Goal: Find contact information: Find contact information

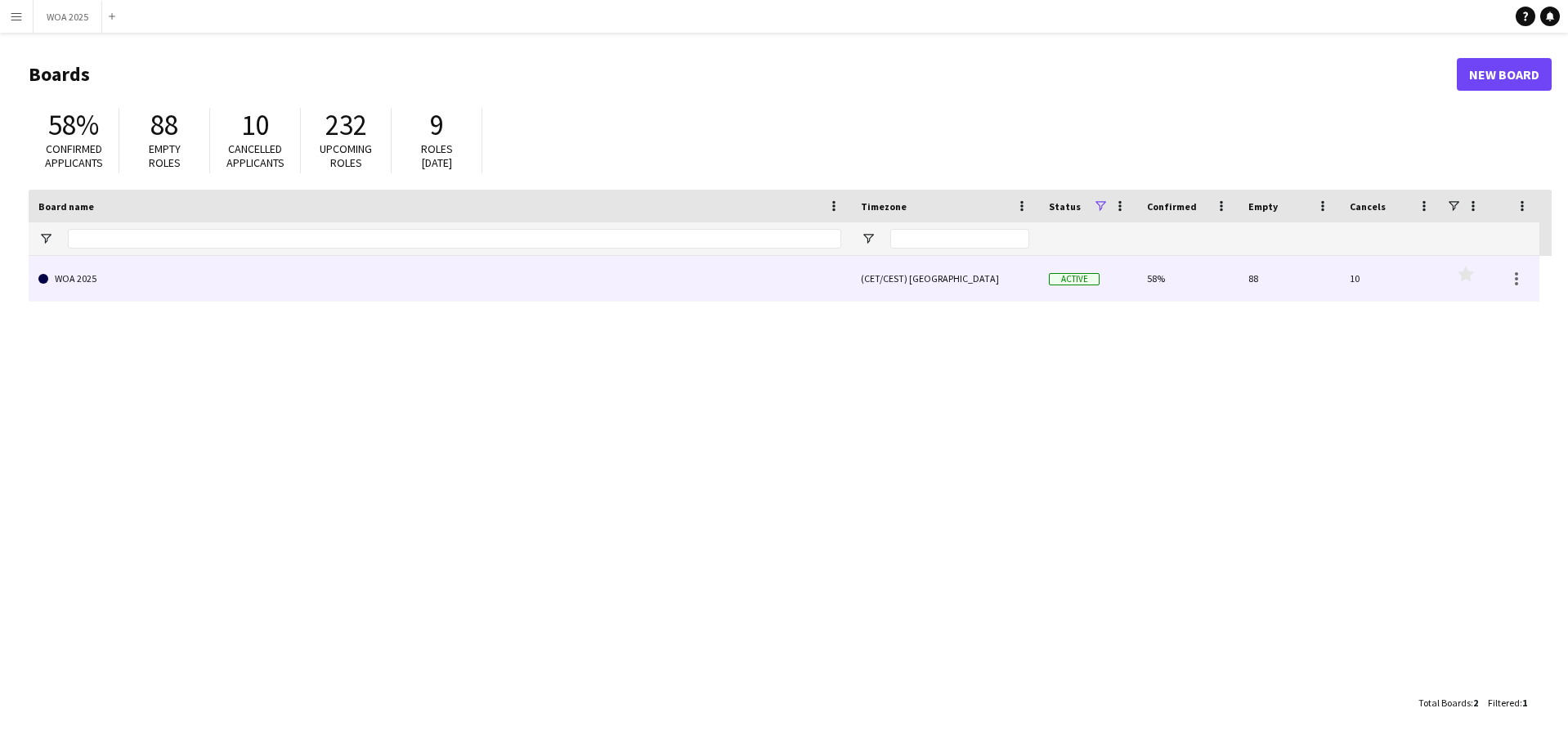
click at [423, 269] on link "WOA 2025" at bounding box center [440, 279] width 802 height 46
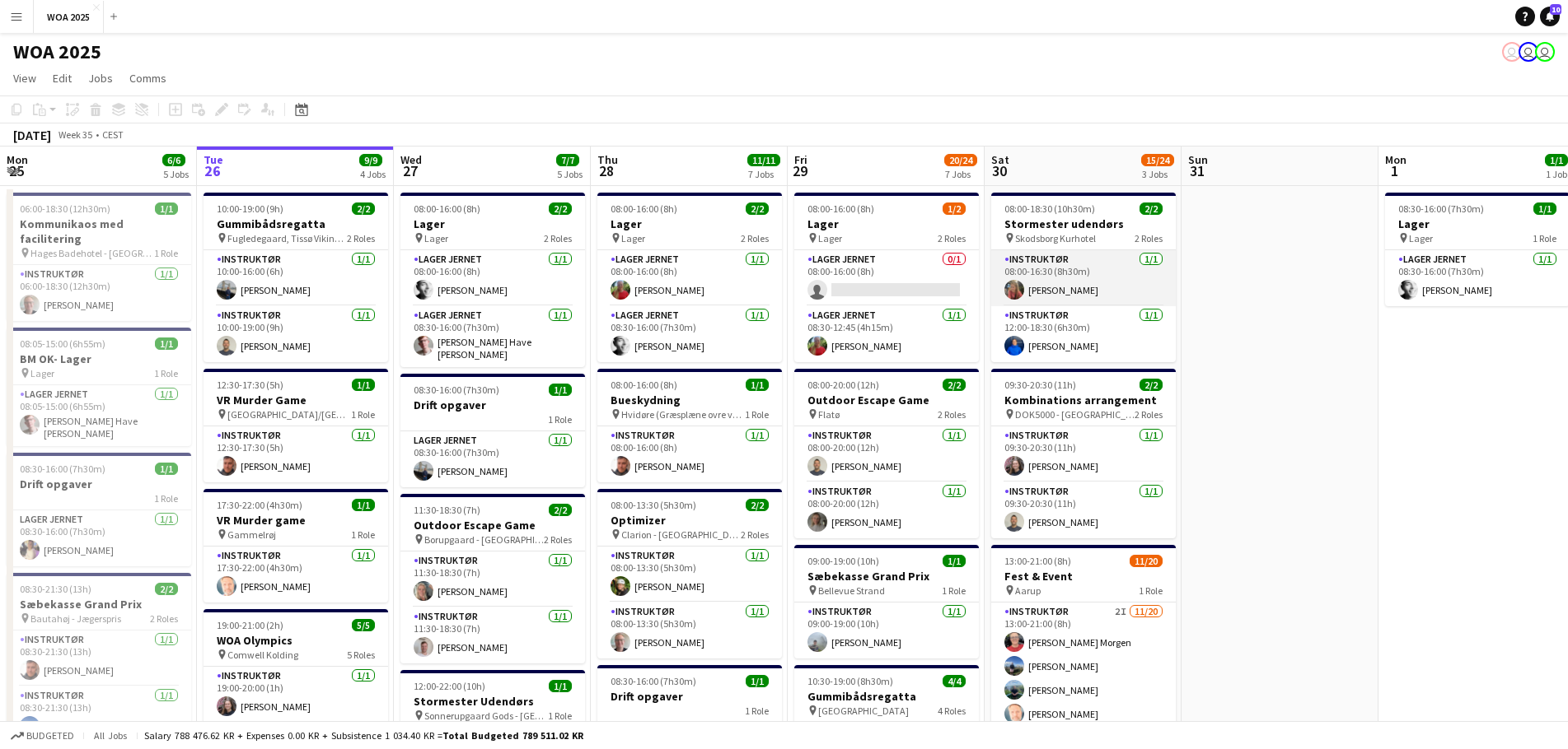
click at [1065, 287] on app-card-role "Instruktør [DATE] 08:00-16:30 (8h30m) [PERSON_NAME]" at bounding box center [1084, 277] width 184 height 56
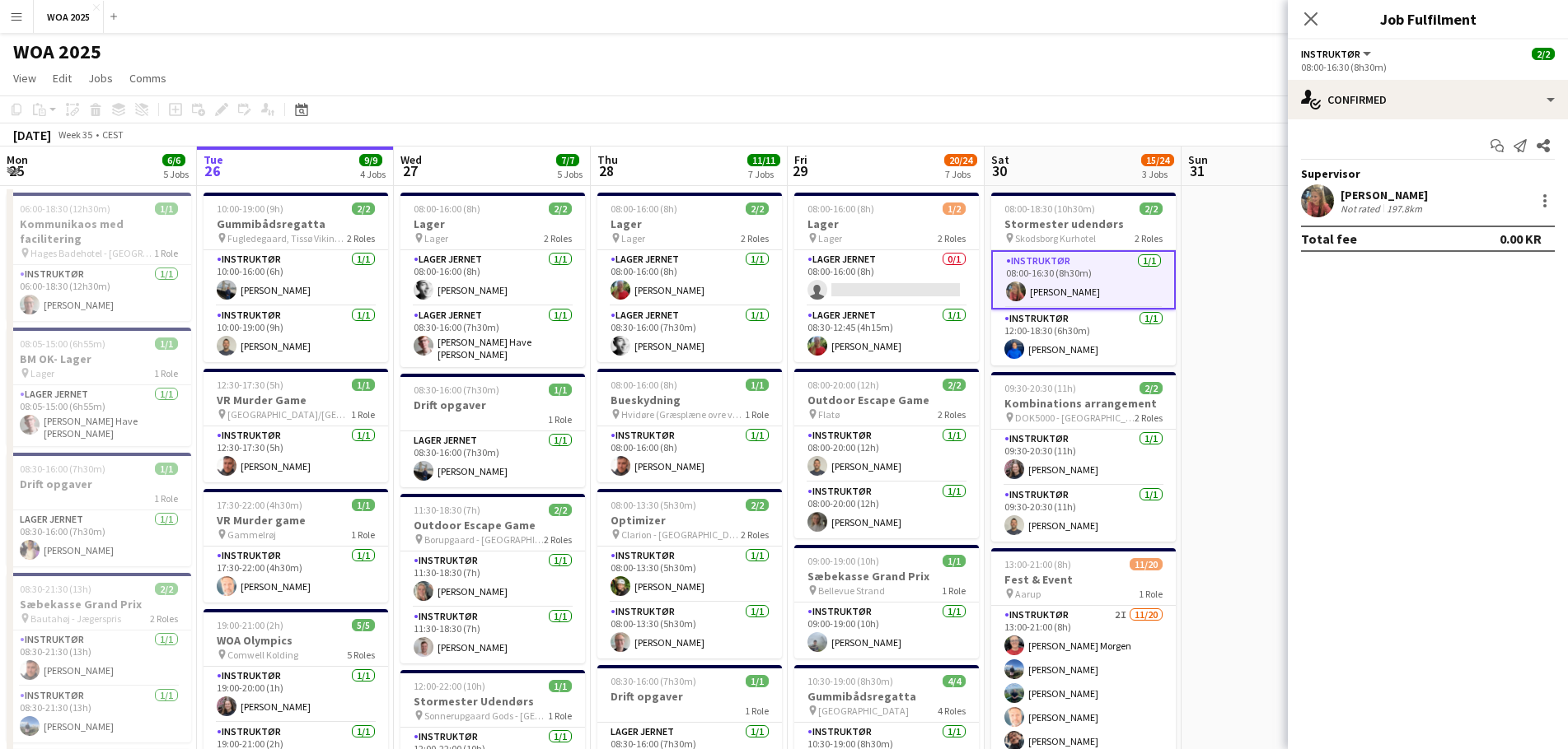
click at [1373, 194] on div "[PERSON_NAME]" at bounding box center [1384, 195] width 87 height 15
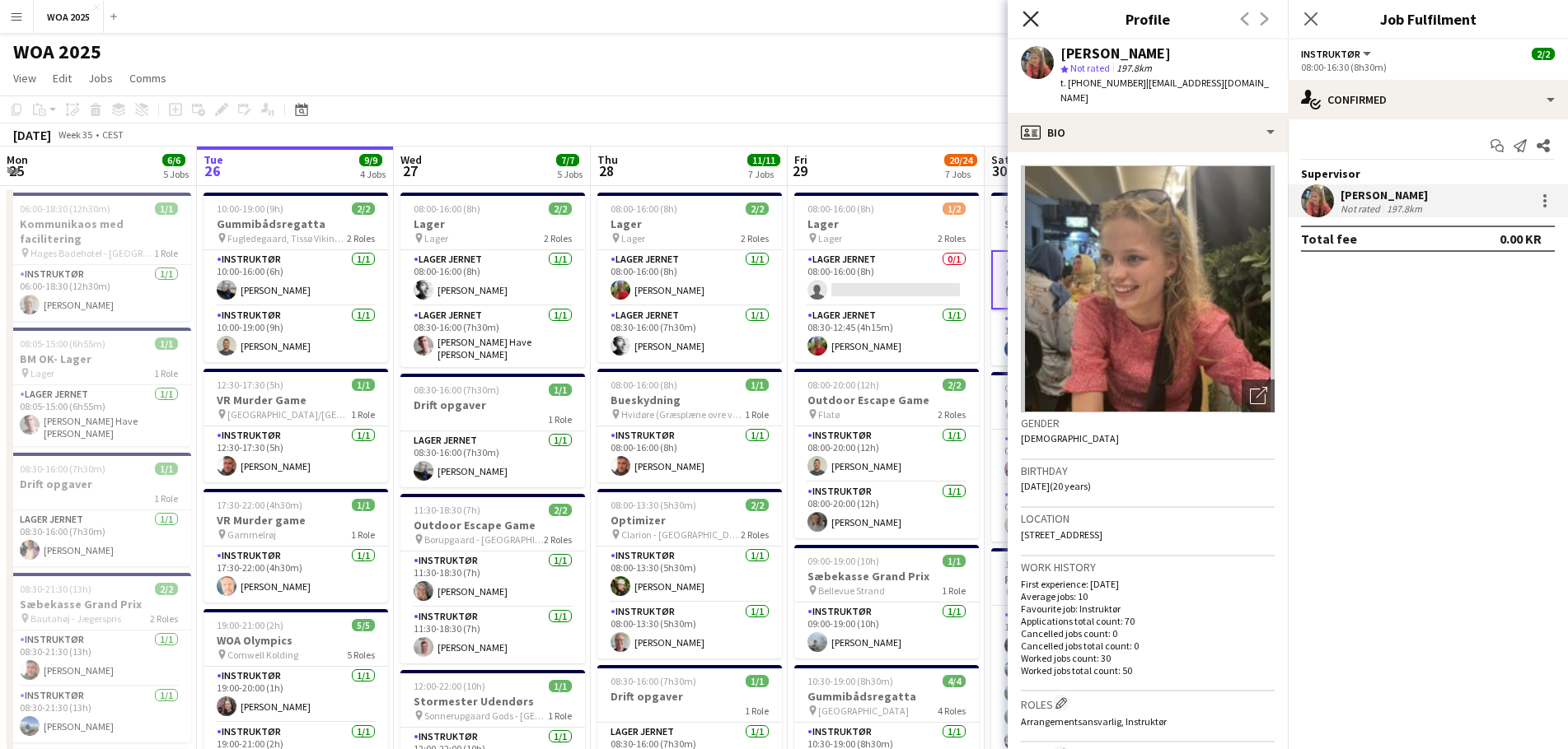
click at [1033, 23] on icon "Close pop-in" at bounding box center [1031, 19] width 16 height 16
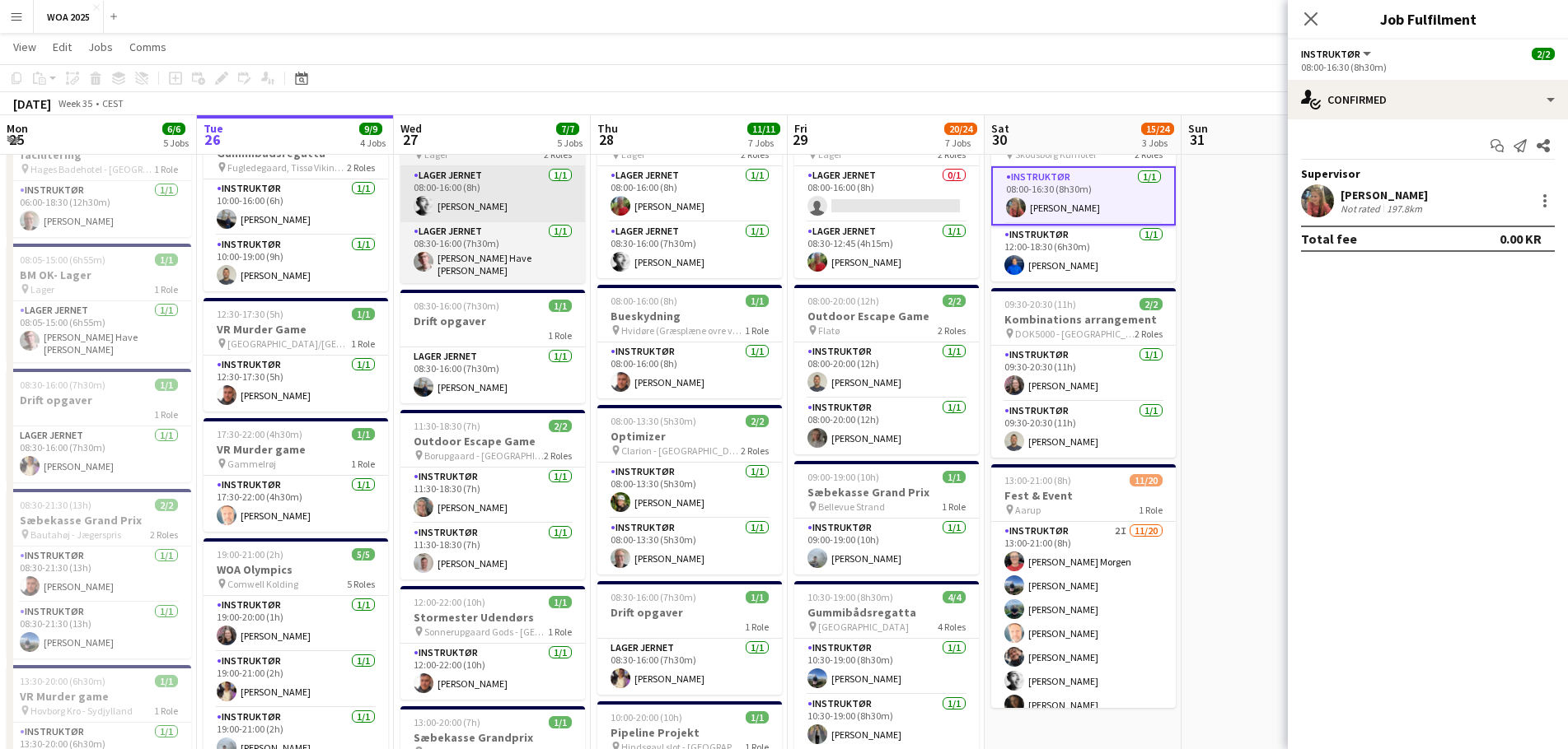
scroll to position [165, 0]
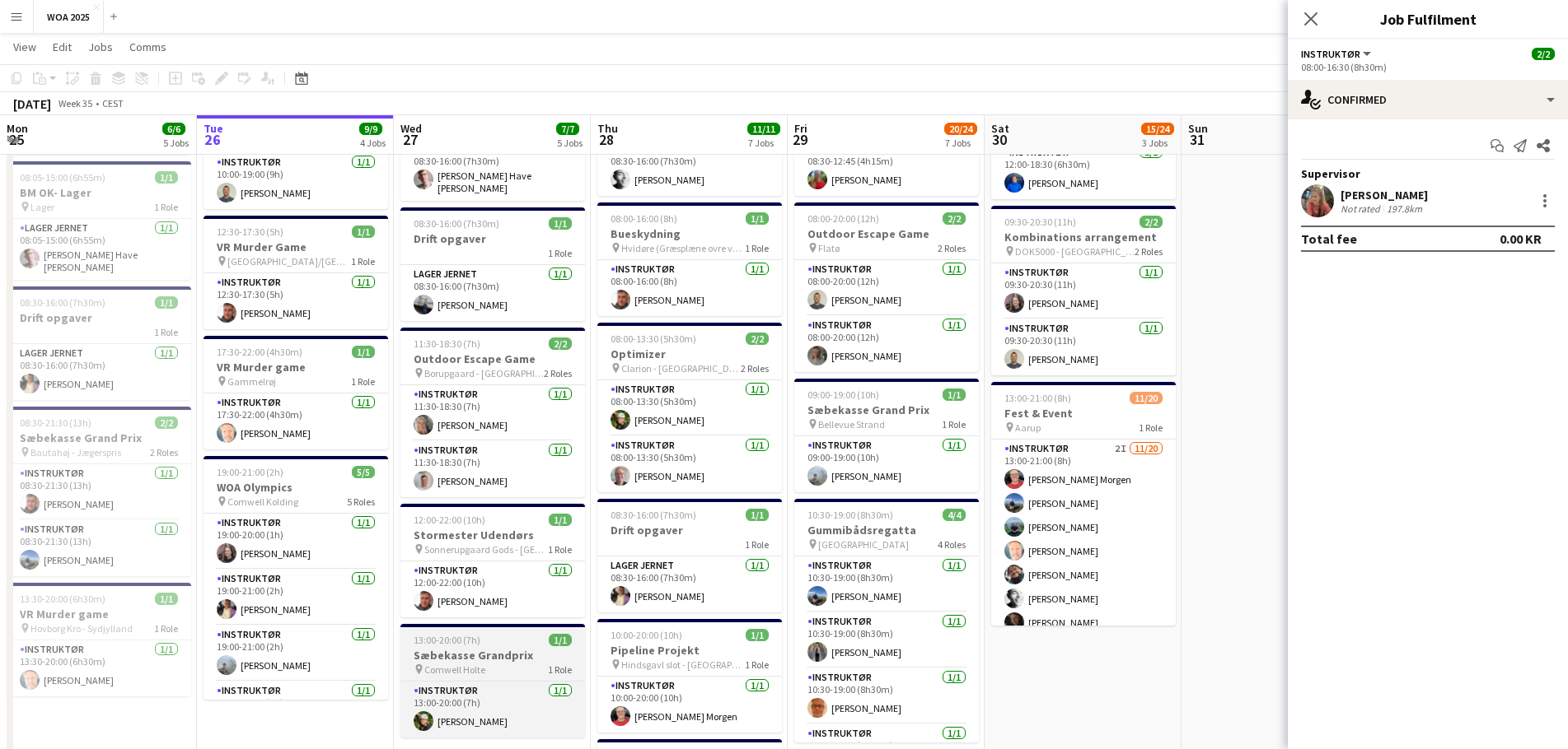
click at [514, 648] on h3 "Sæbekasse Grandprix" at bounding box center [493, 655] width 184 height 15
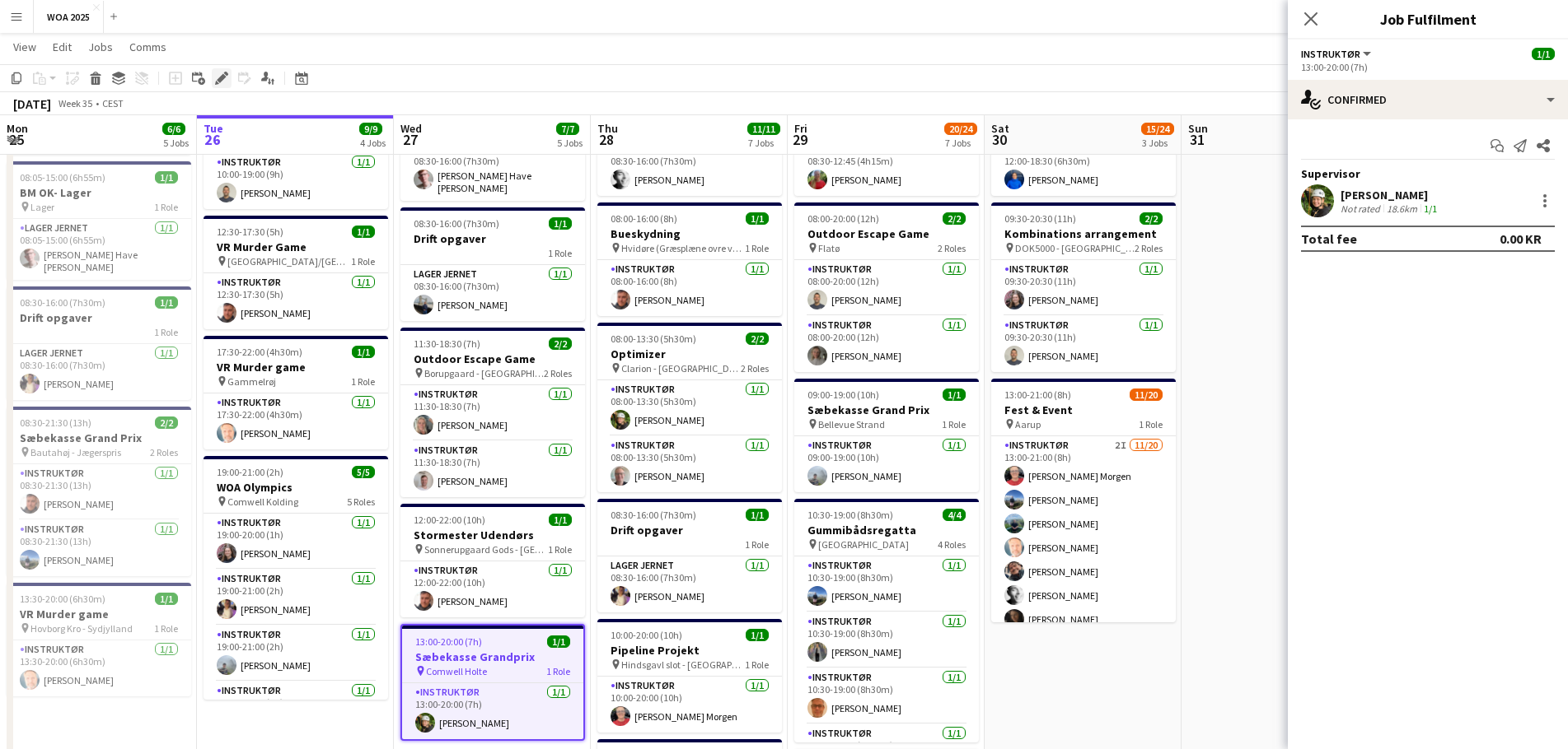
click at [216, 82] on icon at bounding box center [216, 82] width 4 height 4
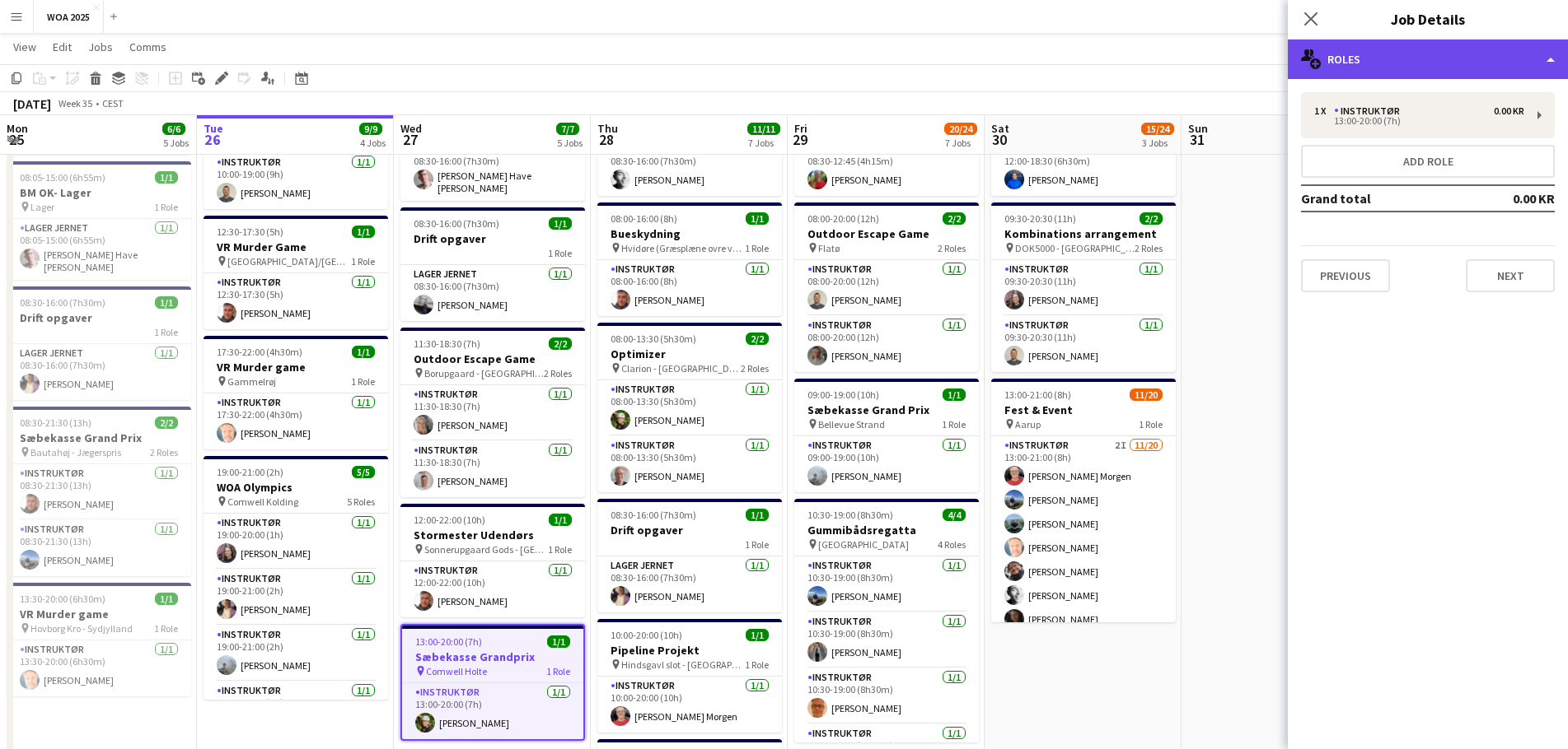
click at [1435, 75] on div "multiple-users-add Roles" at bounding box center [1428, 59] width 280 height 40
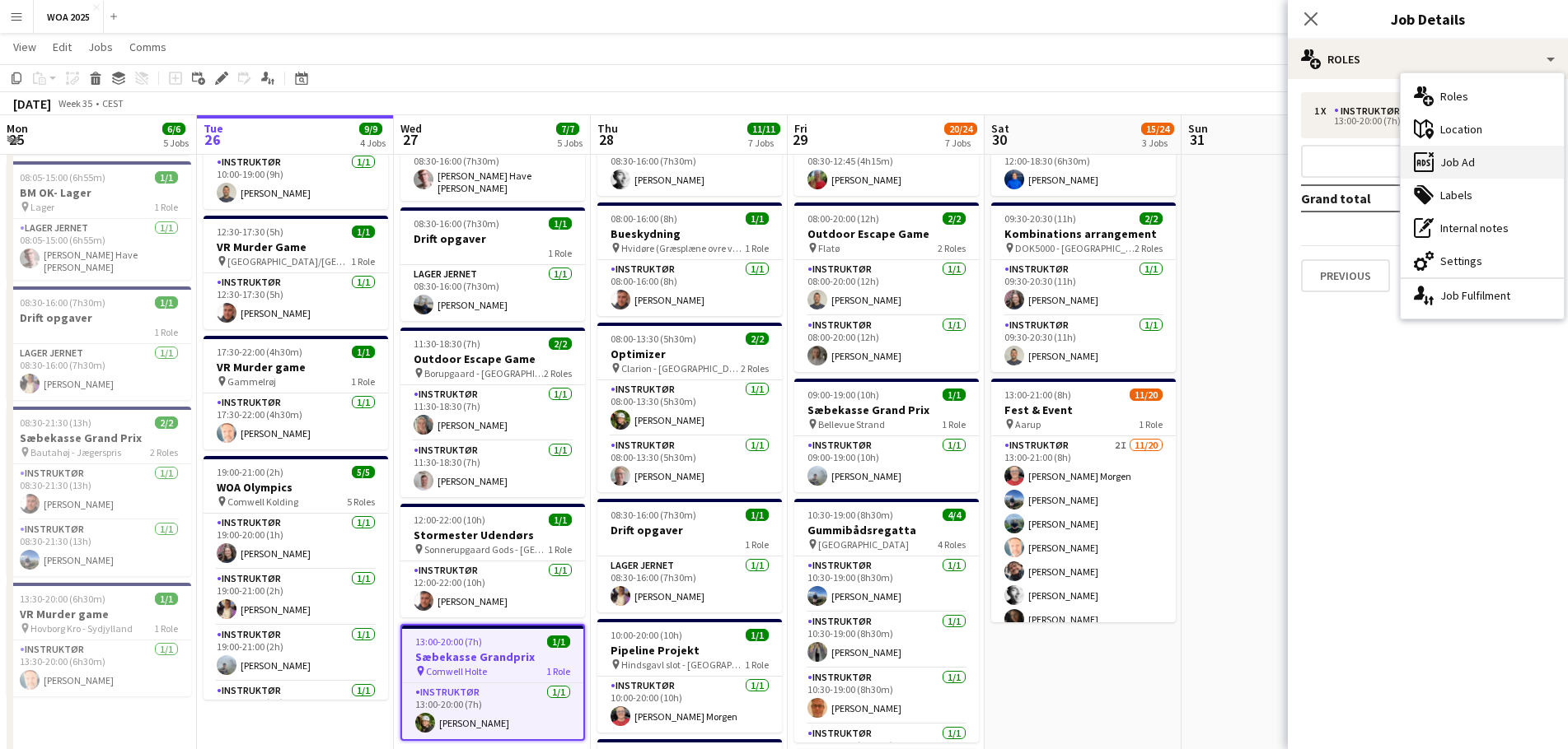
click at [1456, 160] on div "ads-window Job Ad" at bounding box center [1482, 161] width 163 height 33
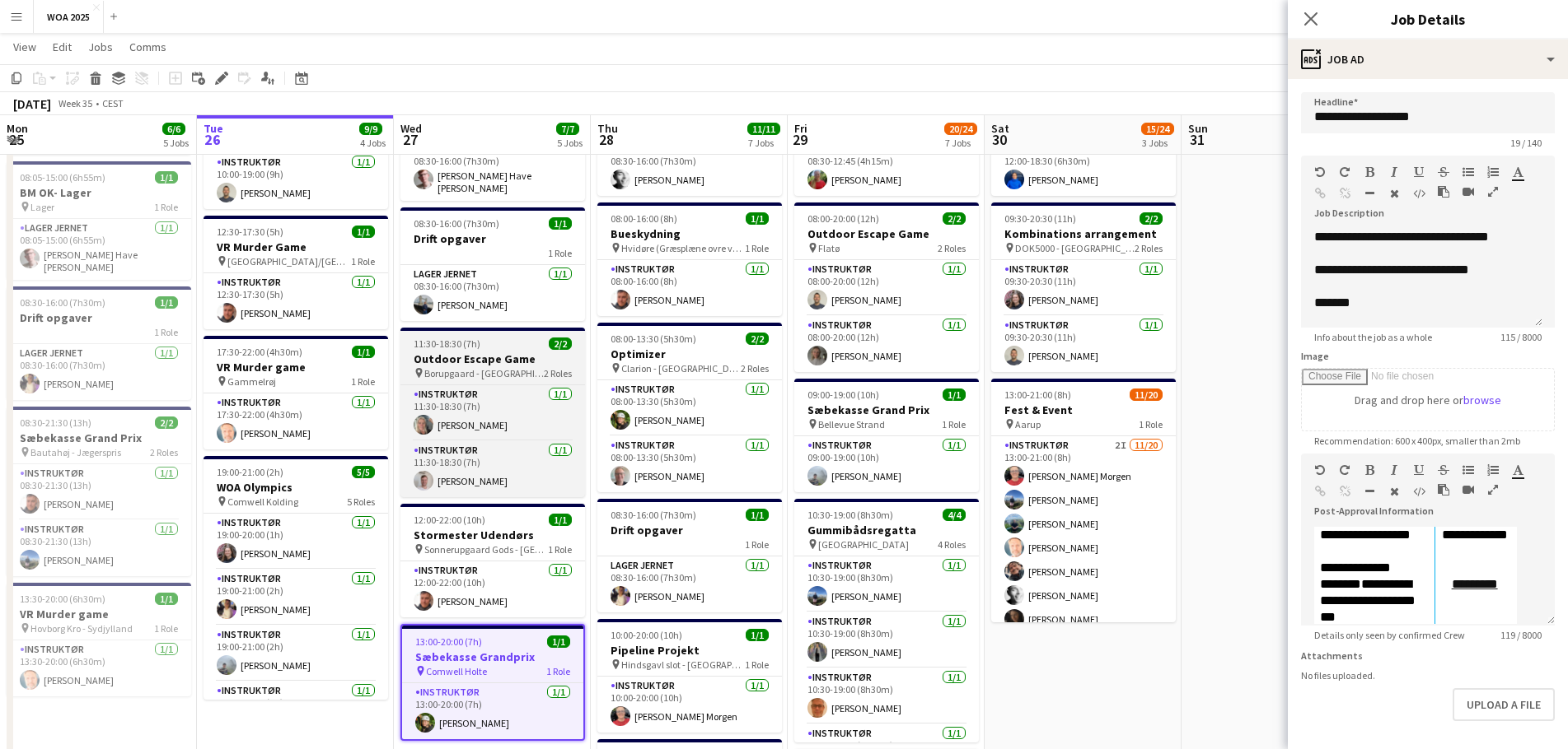
click at [531, 366] on div "pin Borupgaard - Helsingør 2 Roles" at bounding box center [493, 372] width 184 height 13
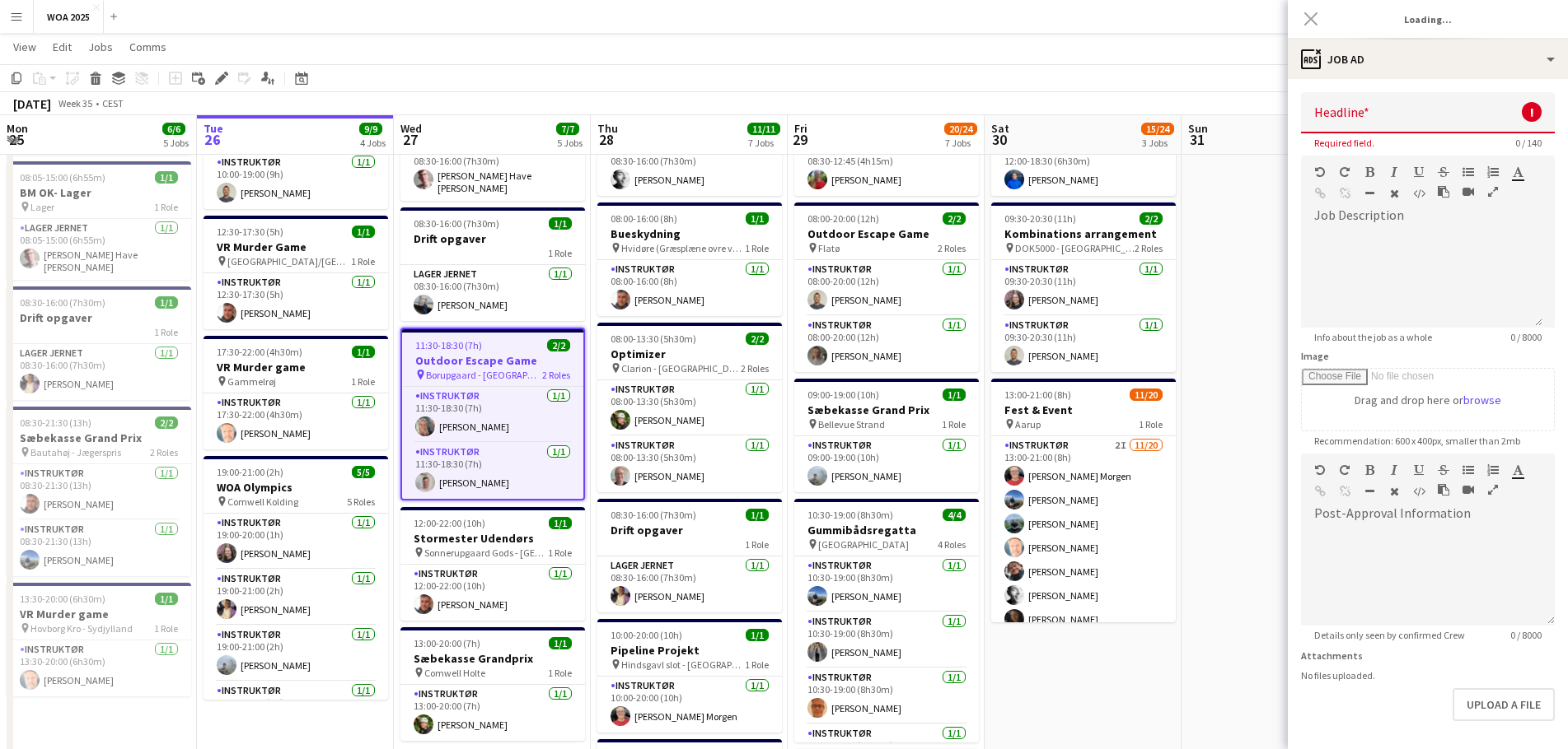
type input "**********"
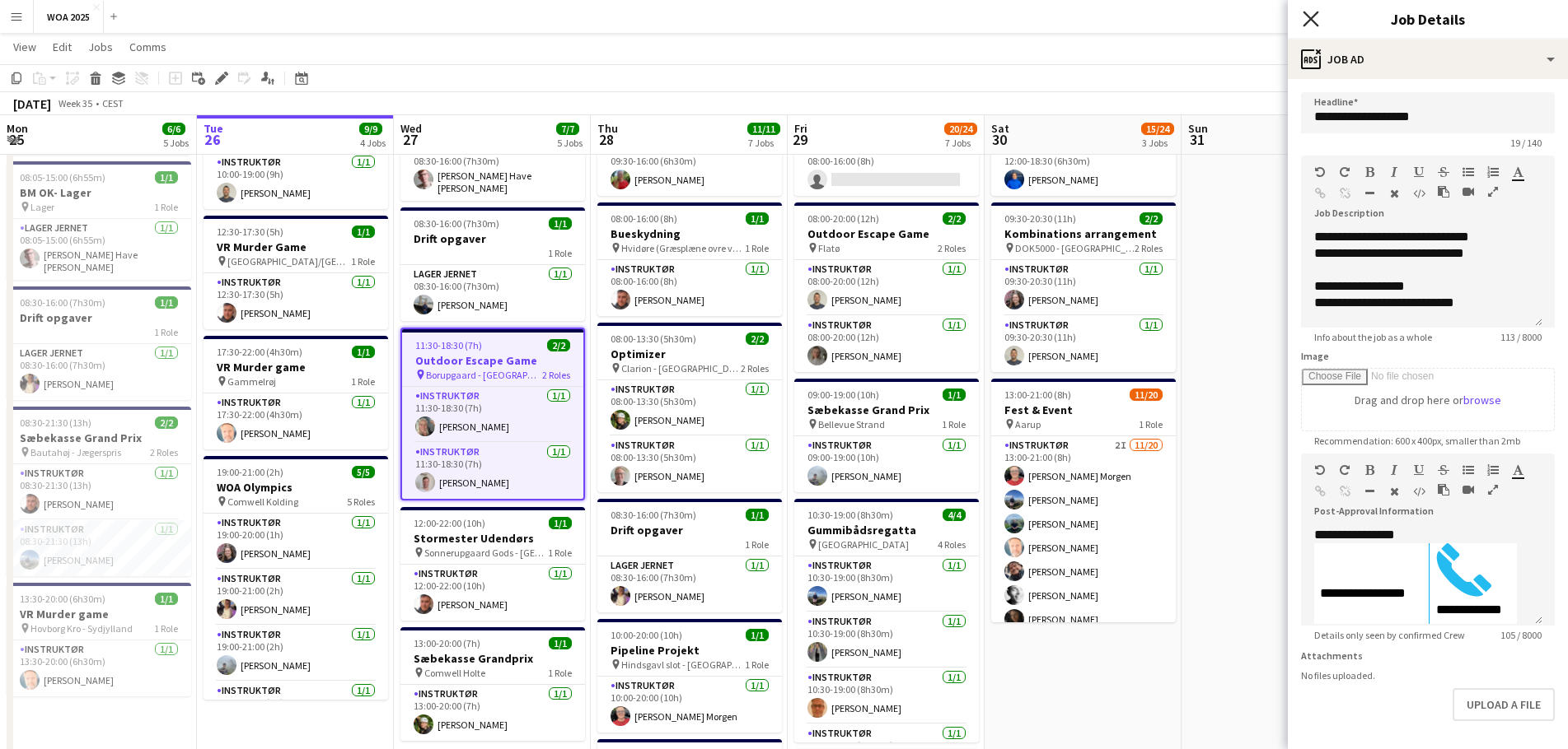
click at [1306, 23] on icon at bounding box center [1311, 19] width 16 height 16
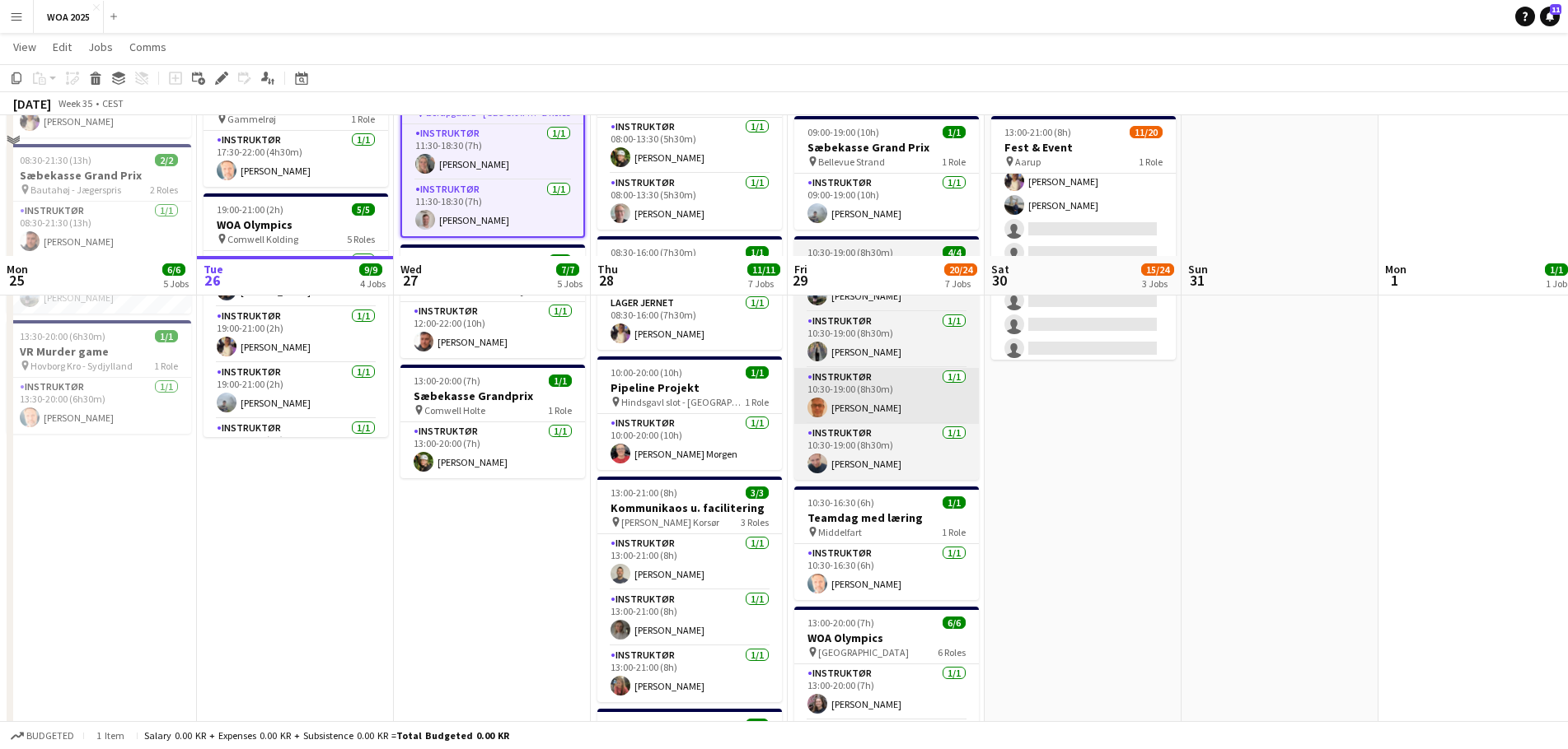
scroll to position [412, 0]
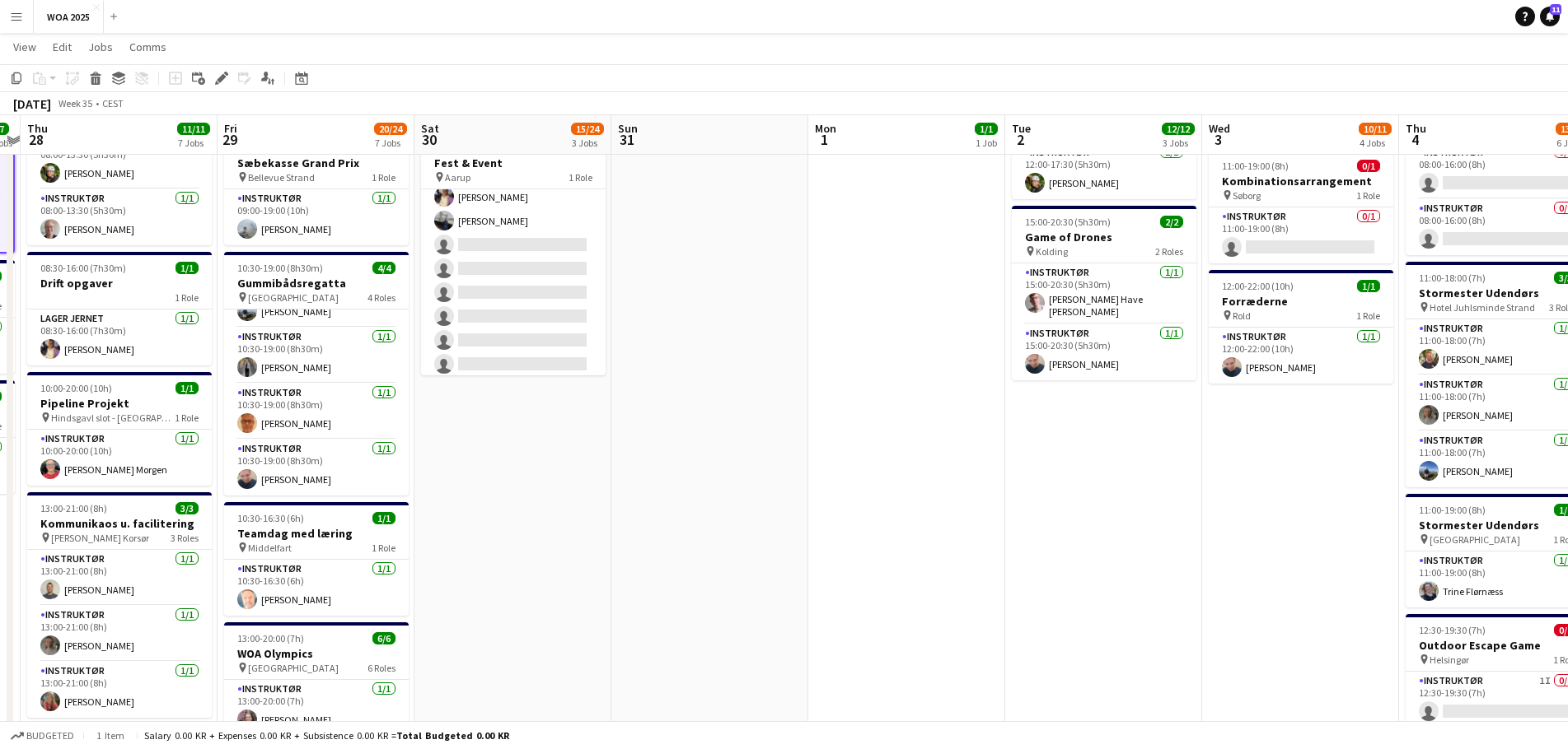
drag, startPoint x: 1169, startPoint y: 497, endPoint x: 593, endPoint y: 496, distance: 576.0
click at [593, 496] on app-calendar-viewport "Mon 25 6/6 5 Jobs Tue 26 9/9 4 Jobs Wed 27 7/7 5 Jobs Thu 28 11/11 7 Jobs Fri 2…" at bounding box center [784, 403] width 1568 height 1502
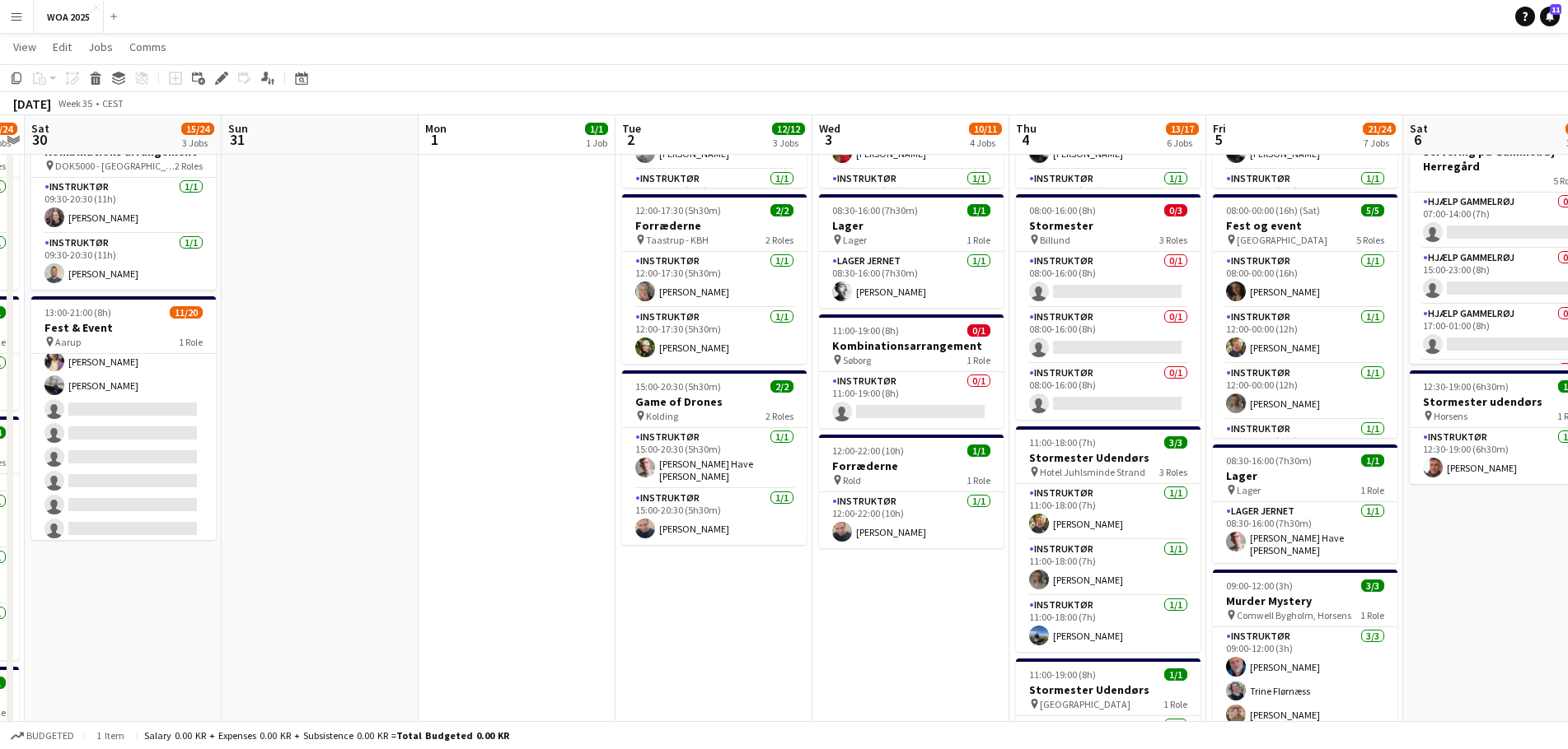
scroll to position [0, 358]
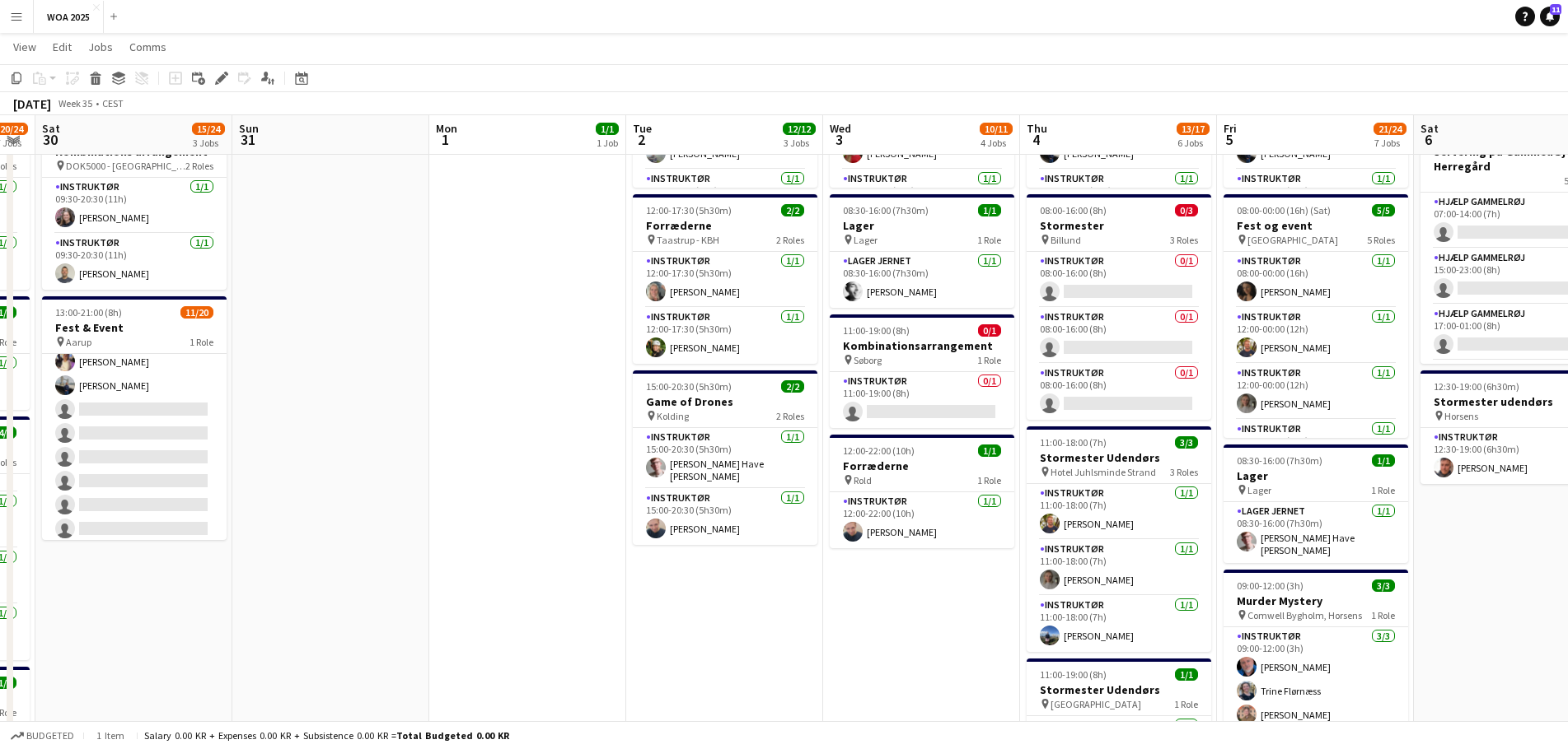
drag, startPoint x: 1213, startPoint y: 574, endPoint x: 841, endPoint y: 586, distance: 372.2
click at [841, 586] on app-calendar-viewport "Thu 28 11/11 7 Jobs Fri 29 20/24 7 Jobs Sat 30 15/24 3 Jobs Sun 31 Mon 1 1/1 1 …" at bounding box center [784, 568] width 1568 height 1502
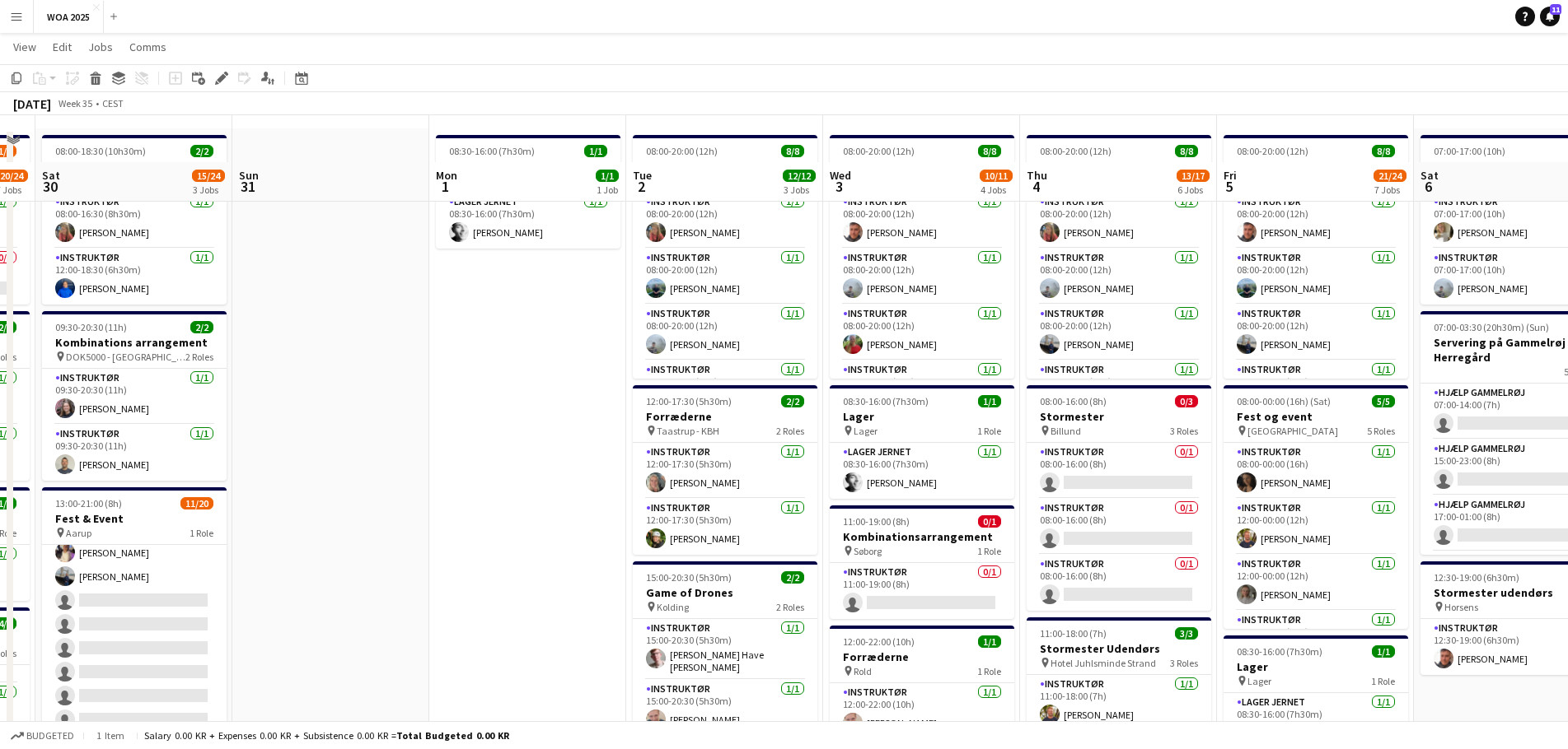
scroll to position [165, 0]
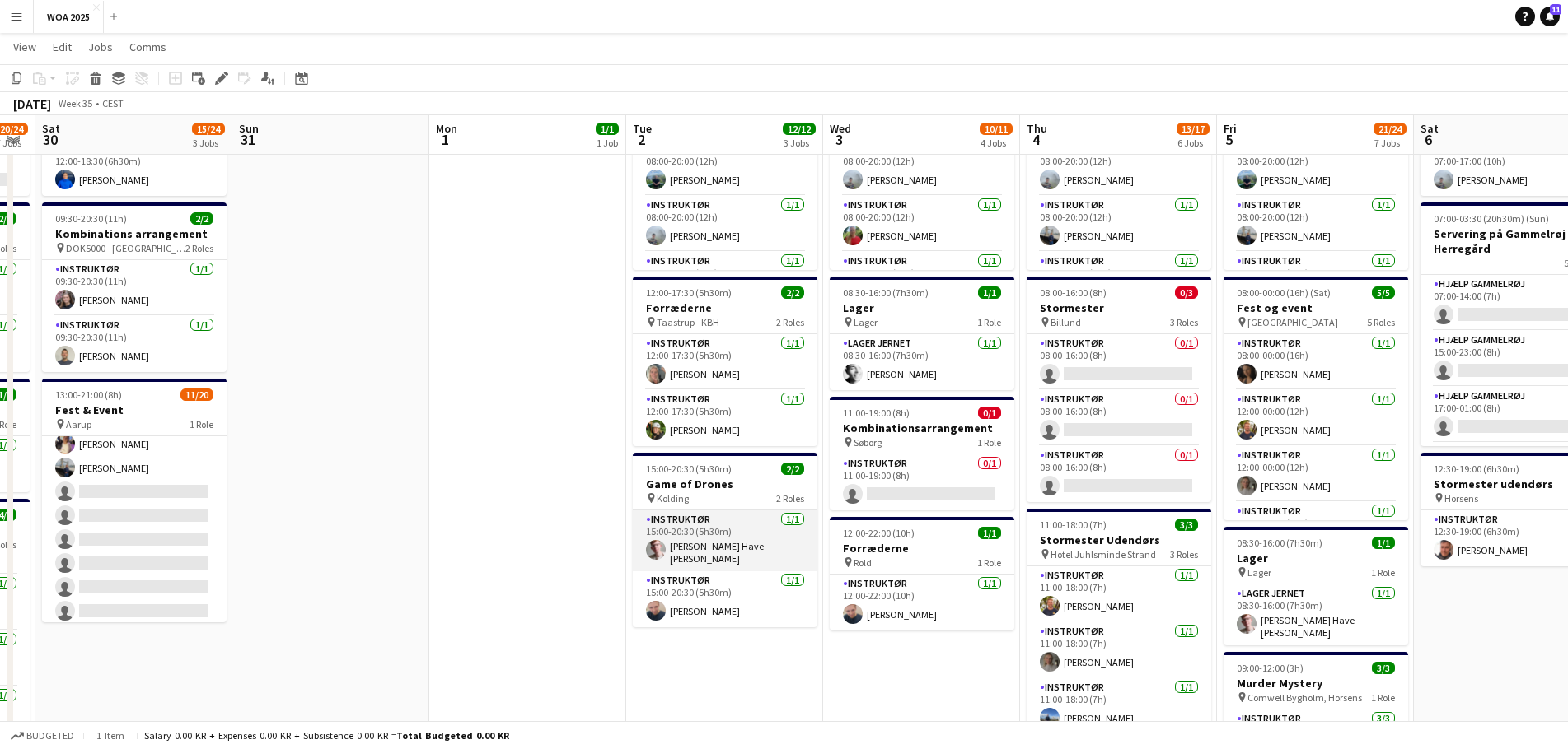
click at [717, 564] on app-card-role "Instruktør [DATE] 15:00-20:30 (5h30m) [PERSON_NAME]" at bounding box center [725, 541] width 184 height 61
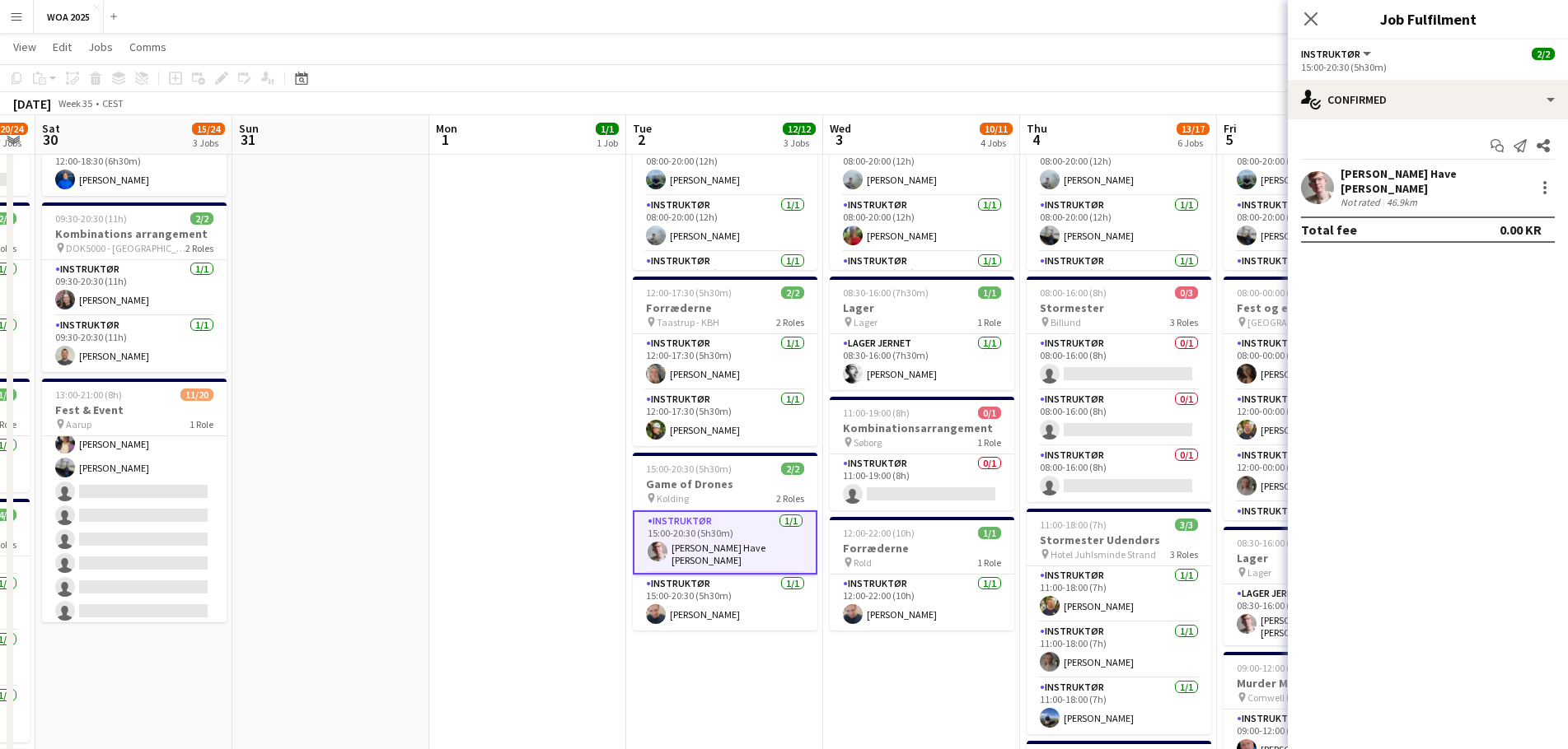
click at [1368, 177] on div "[PERSON_NAME] Have [PERSON_NAME]" at bounding box center [1435, 181] width 188 height 29
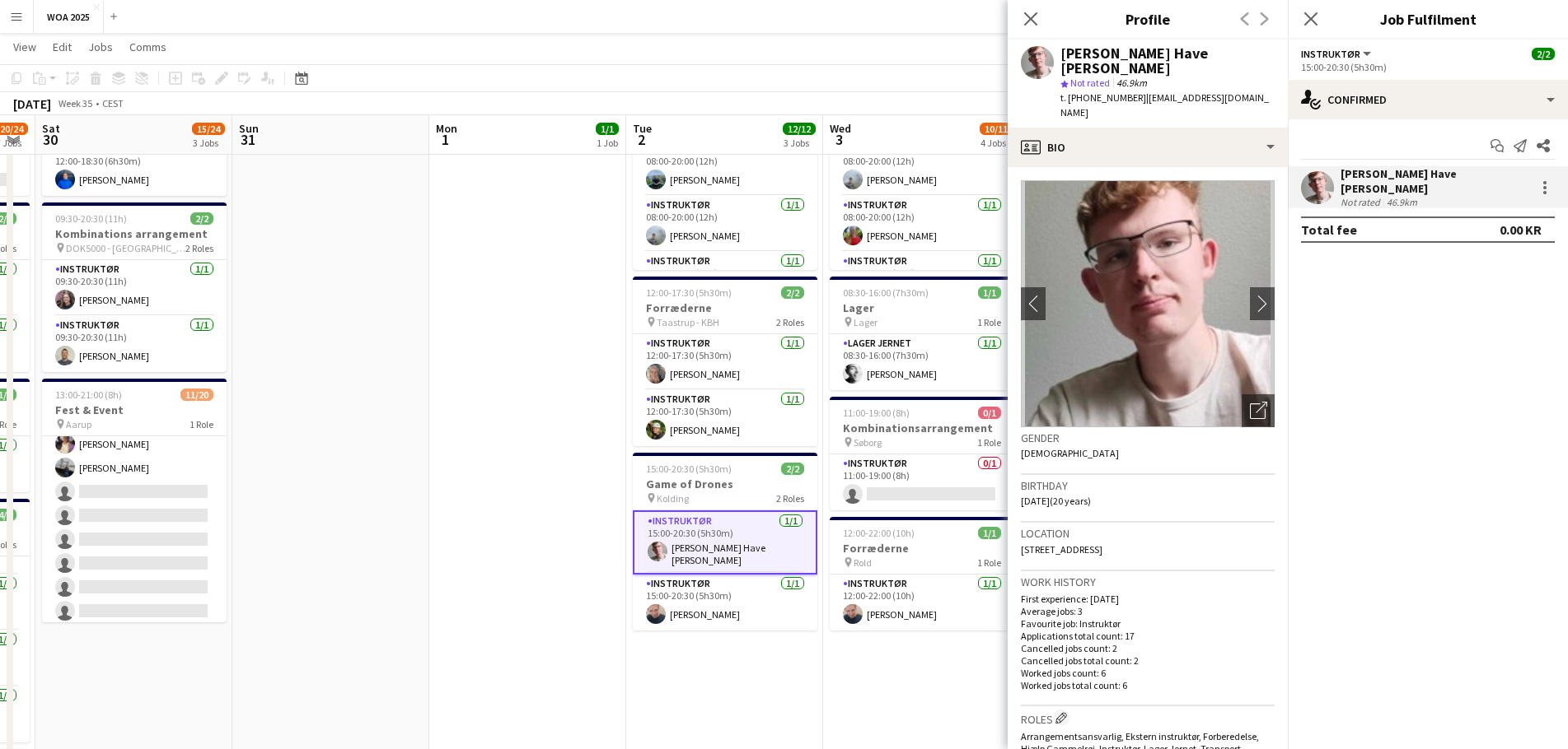
click at [1087, 91] on span "t. [PHONE_NUMBER]" at bounding box center [1103, 98] width 86 height 12
copy span "4524211778"
